Goal: Information Seeking & Learning: Learn about a topic

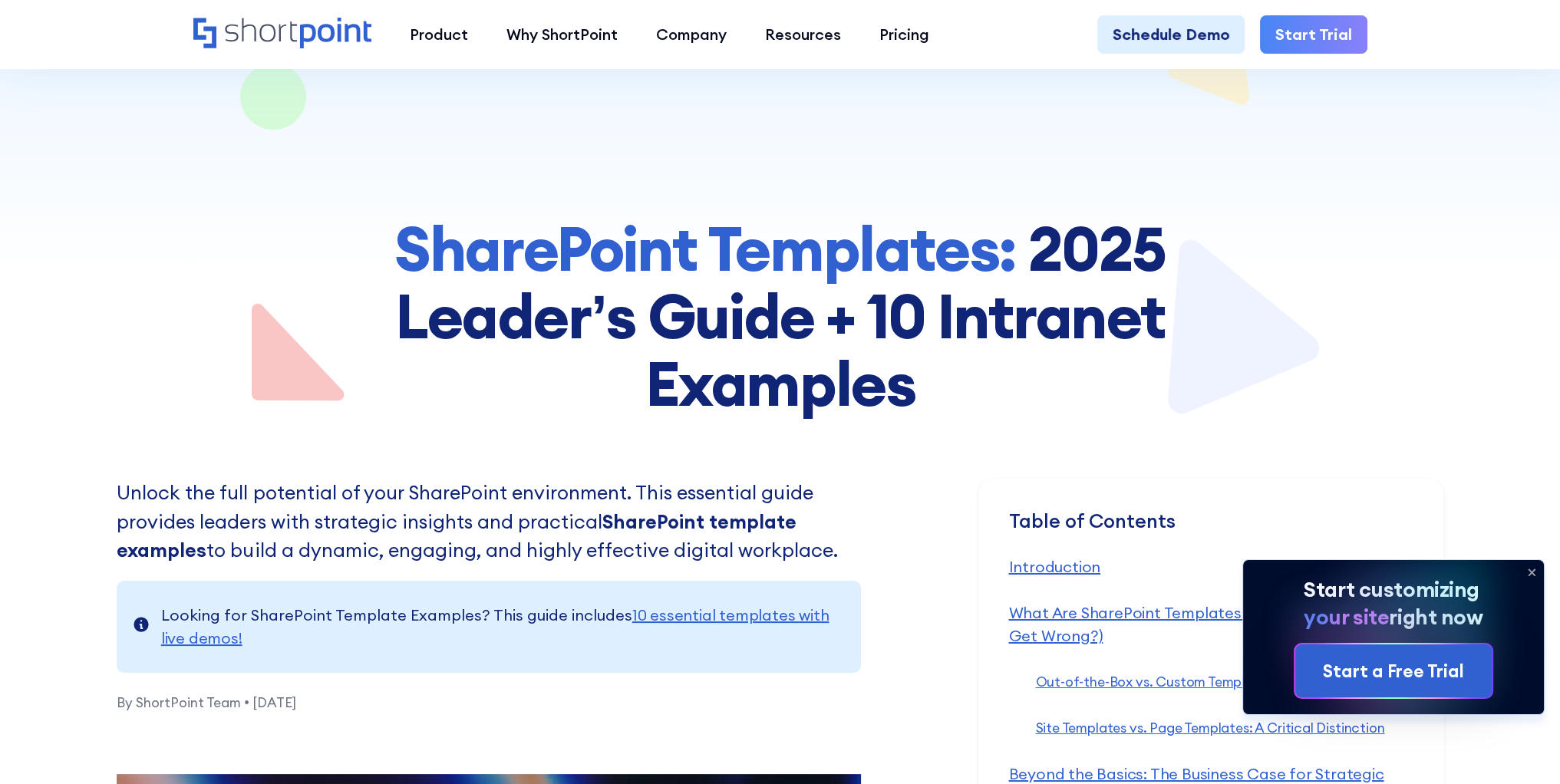
scroll to position [230, 0]
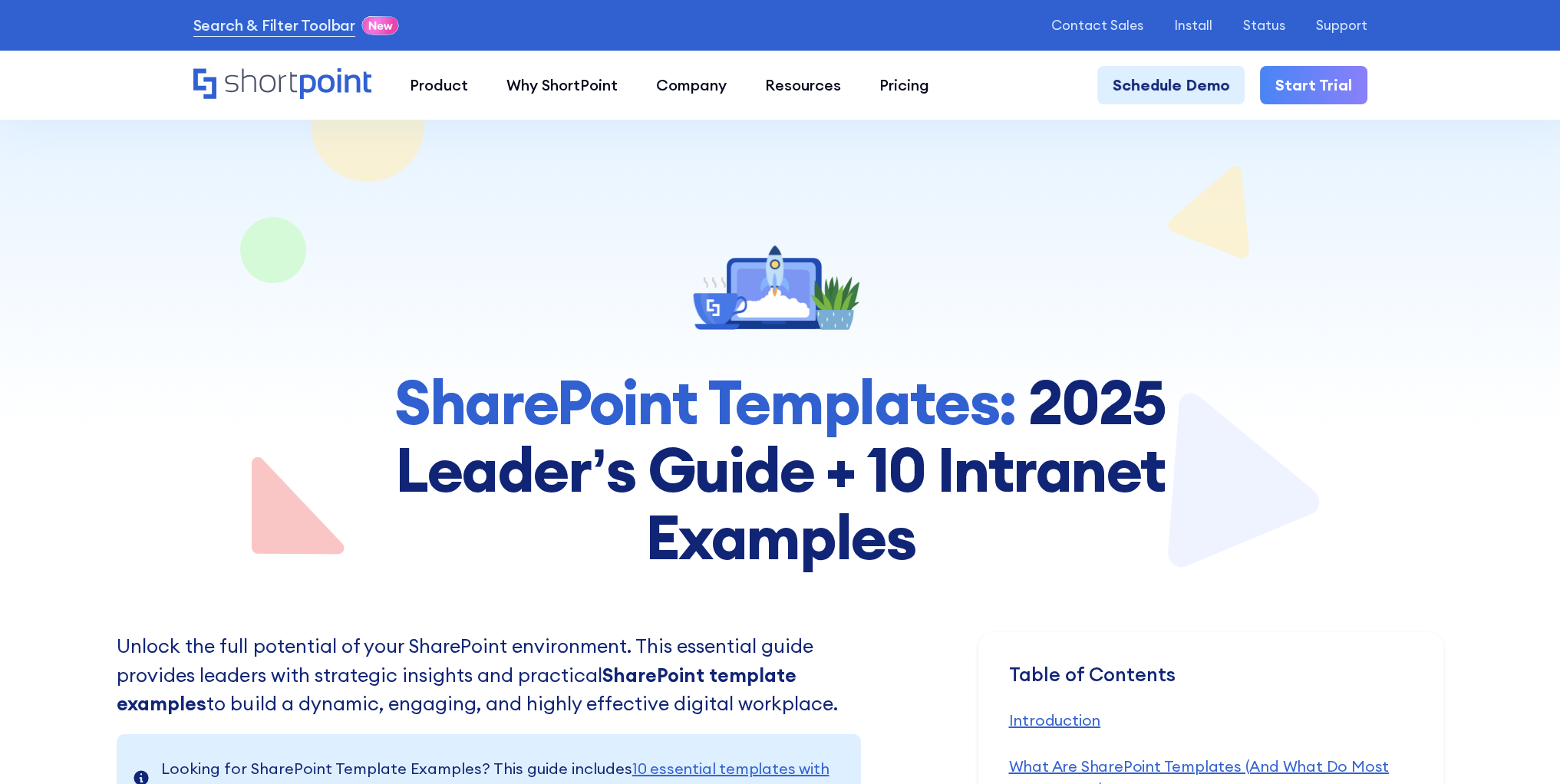
scroll to position [77, 0]
